Goal: Information Seeking & Learning: Learn about a topic

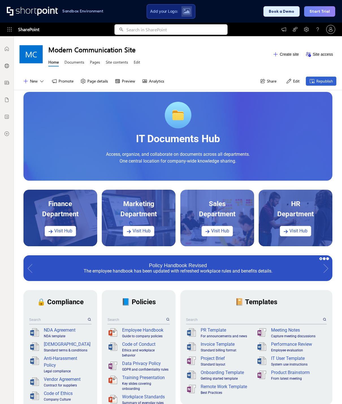
scroll to position [283, 0]
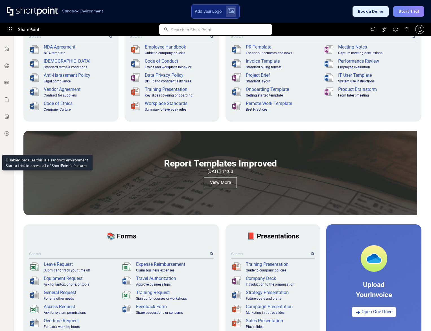
click at [3, 169] on div "Disabled because this is a sandbox environment Start a trial to access all of S…" at bounding box center [47, 163] width 90 height 16
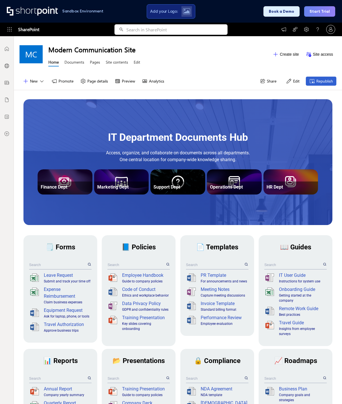
scroll to position [286, 0]
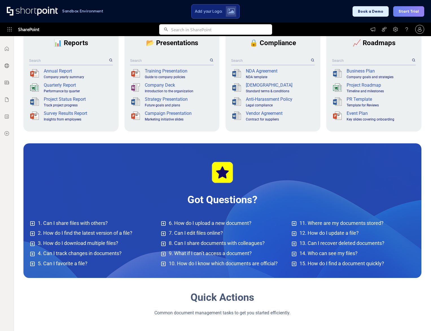
drag, startPoint x: 2, startPoint y: 206, endPoint x: 15, endPoint y: 192, distance: 18.2
click at [2, 206] on div at bounding box center [7, 183] width 14 height 295
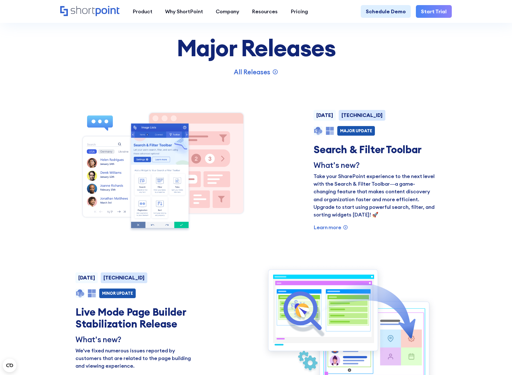
scroll to position [395, 0]
